Goal: Transaction & Acquisition: Download file/media

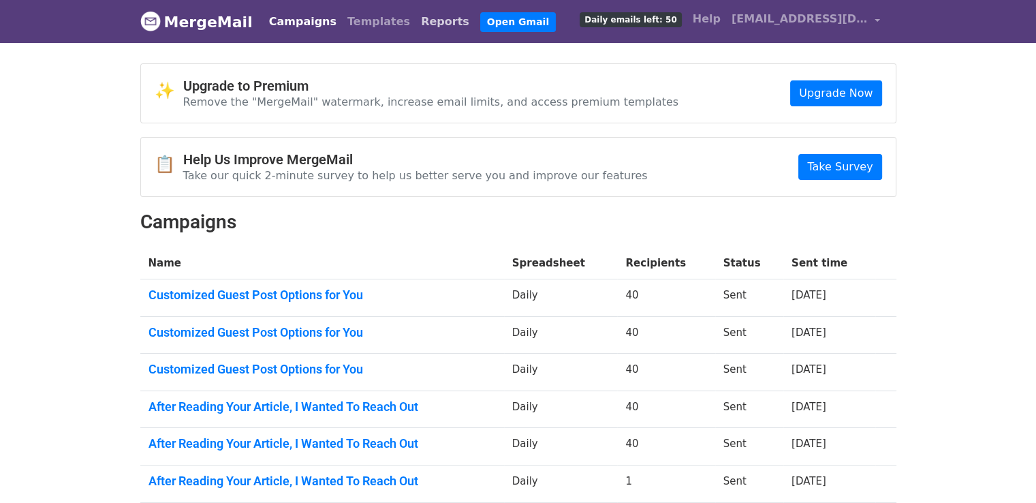
click at [415, 28] on link "Reports" at bounding box center [444, 21] width 59 height 27
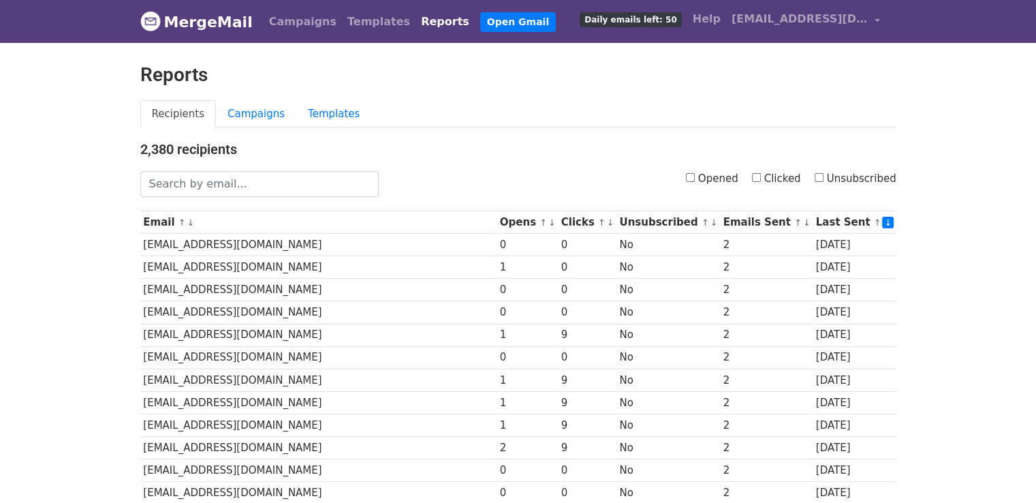
click at [761, 173] on input "Clicked" at bounding box center [756, 177] width 9 height 9
checkbox input "true"
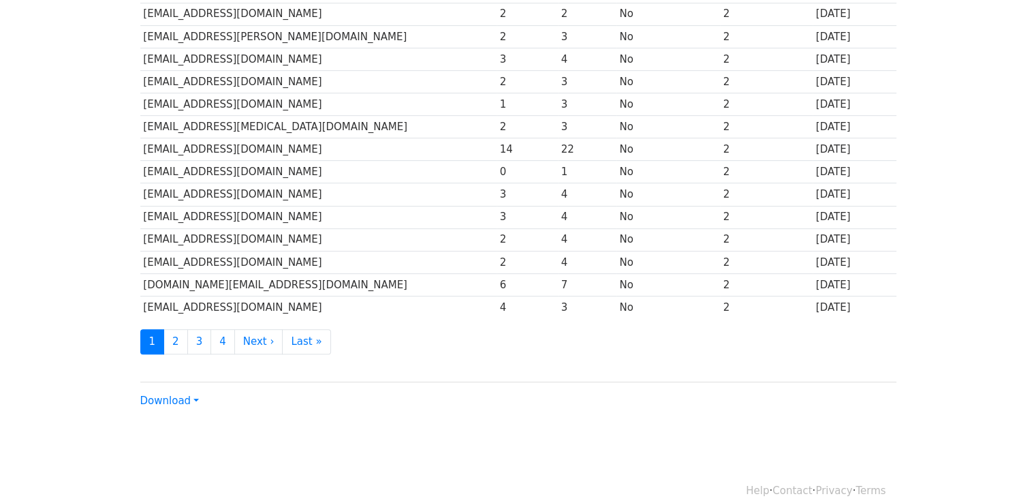
scroll to position [601, 0]
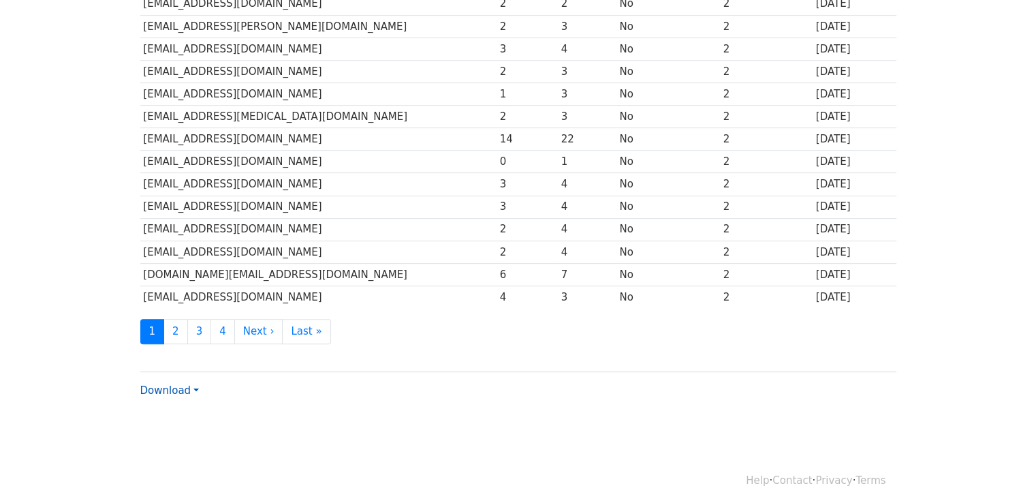
click at [168, 388] on link "Download" at bounding box center [169, 390] width 59 height 12
click at [177, 405] on link "CSV" at bounding box center [195, 416] width 108 height 22
